Goal: Register for event/course

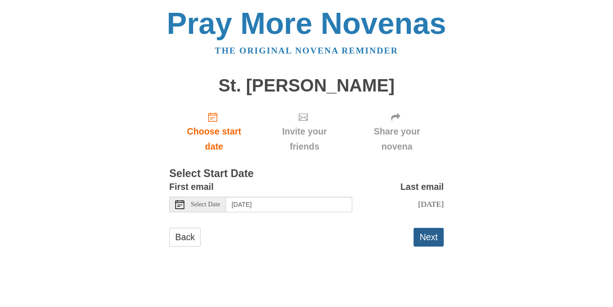
click at [426, 235] on button "Next" at bounding box center [428, 237] width 30 height 19
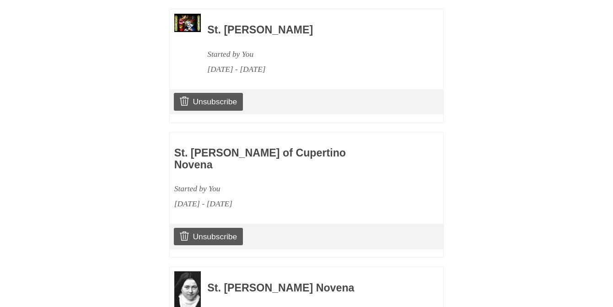
scroll to position [545, 0]
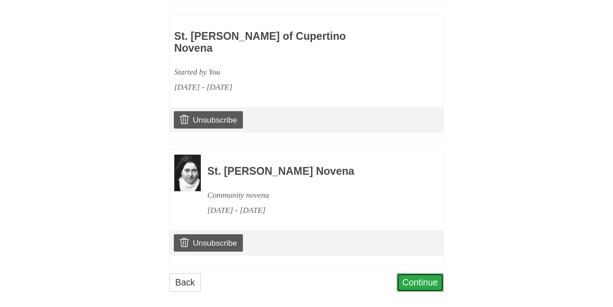
click at [418, 273] on link "Continue" at bounding box center [420, 282] width 48 height 19
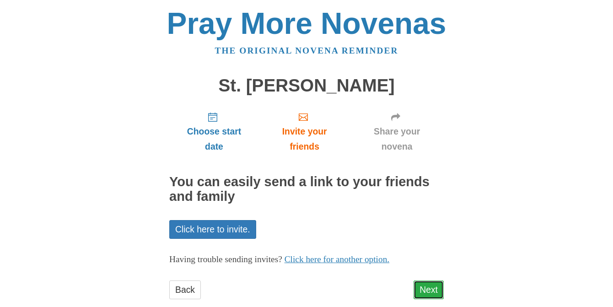
click at [425, 288] on link "Next" at bounding box center [428, 289] width 30 height 19
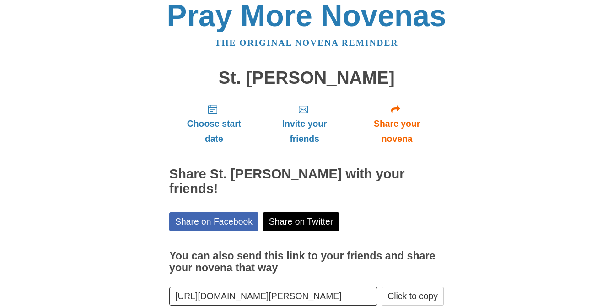
scroll to position [46, 0]
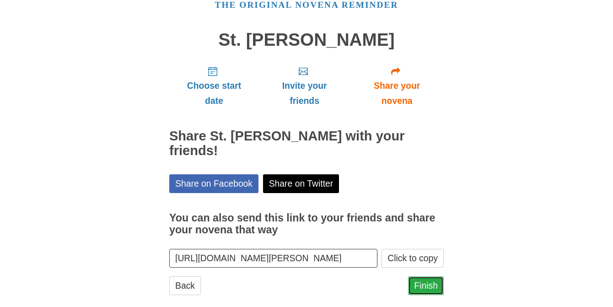
click at [433, 276] on link "Finish" at bounding box center [426, 285] width 36 height 19
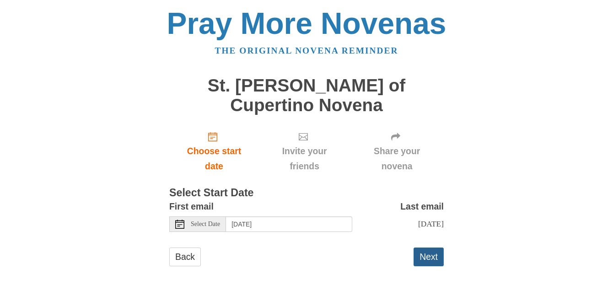
click at [428, 247] on button "Next" at bounding box center [428, 256] width 30 height 19
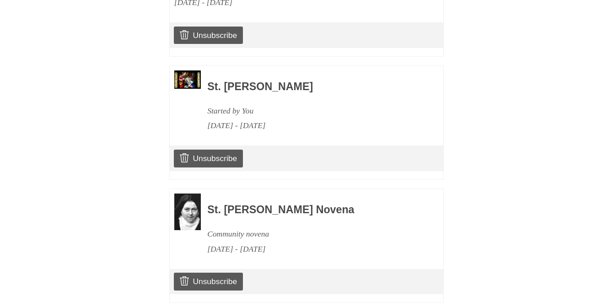
scroll to position [668, 0]
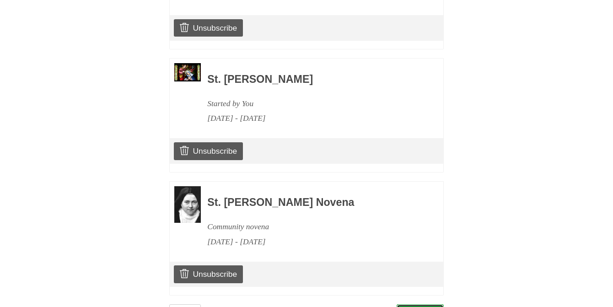
click at [423, 304] on link "Continue" at bounding box center [420, 313] width 48 height 19
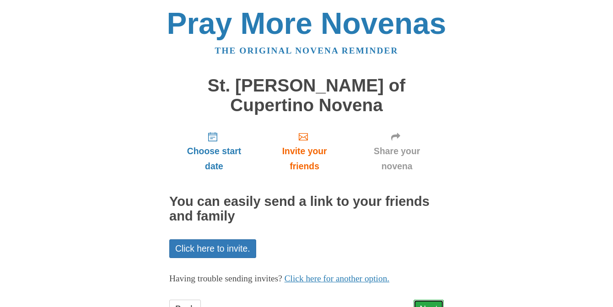
click at [429, 299] on link "Next" at bounding box center [428, 308] width 30 height 19
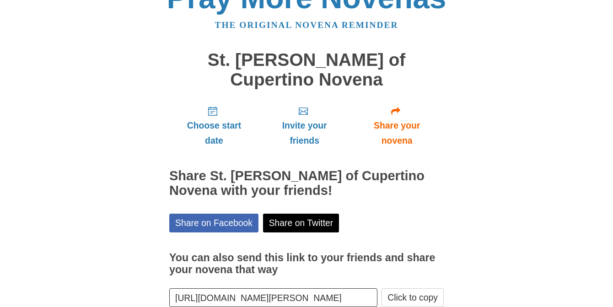
scroll to position [51, 0]
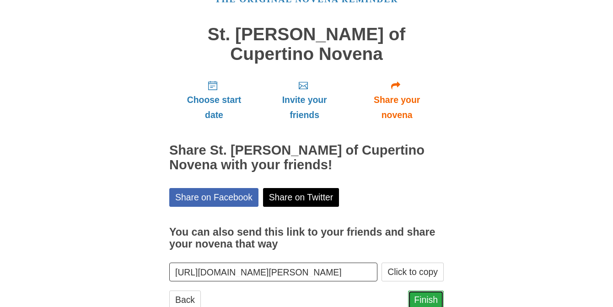
click at [430, 290] on link "Finish" at bounding box center [426, 299] width 36 height 19
